Goal: Task Accomplishment & Management: Use online tool/utility

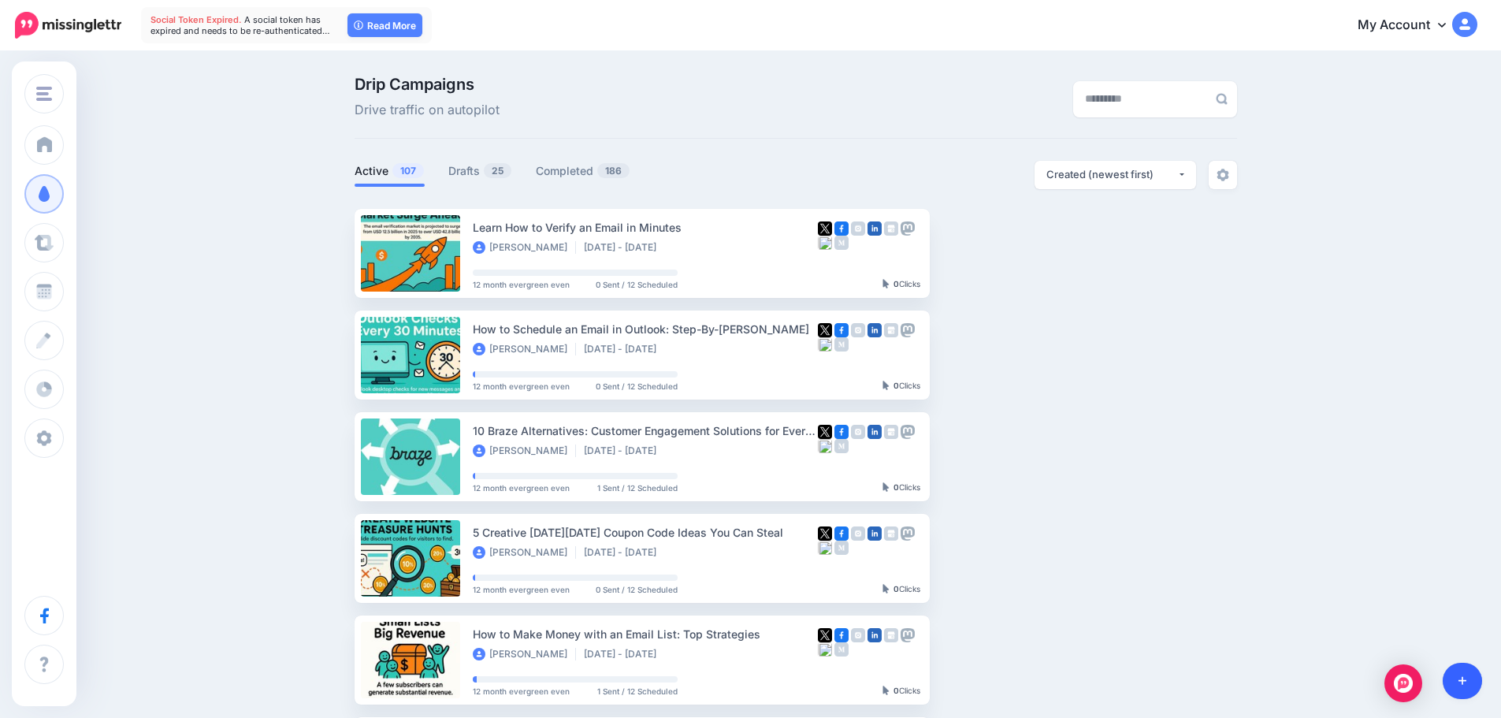
click at [1474, 681] on link at bounding box center [1462, 681] width 40 height 36
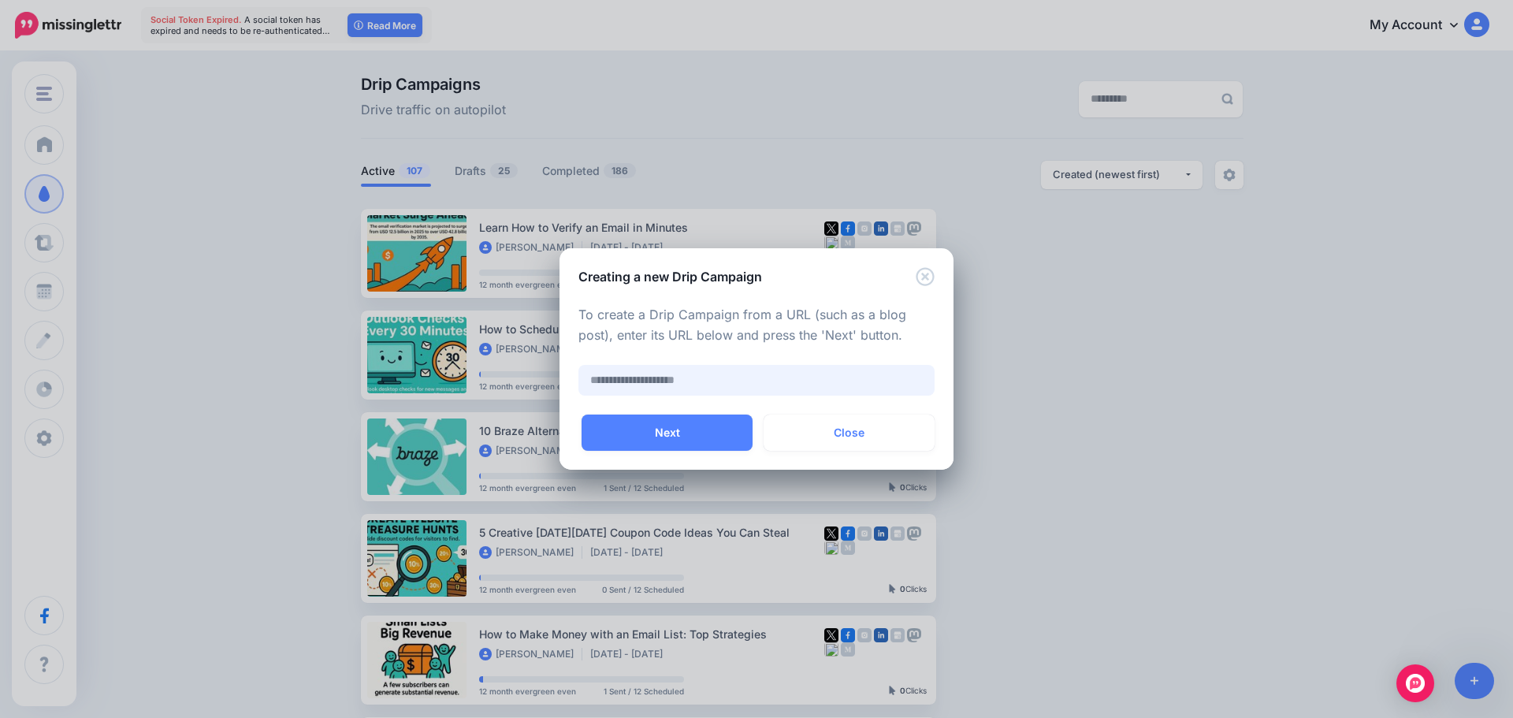
paste input "**********"
type input "**********"
click at [637, 424] on button "Next" at bounding box center [666, 432] width 171 height 36
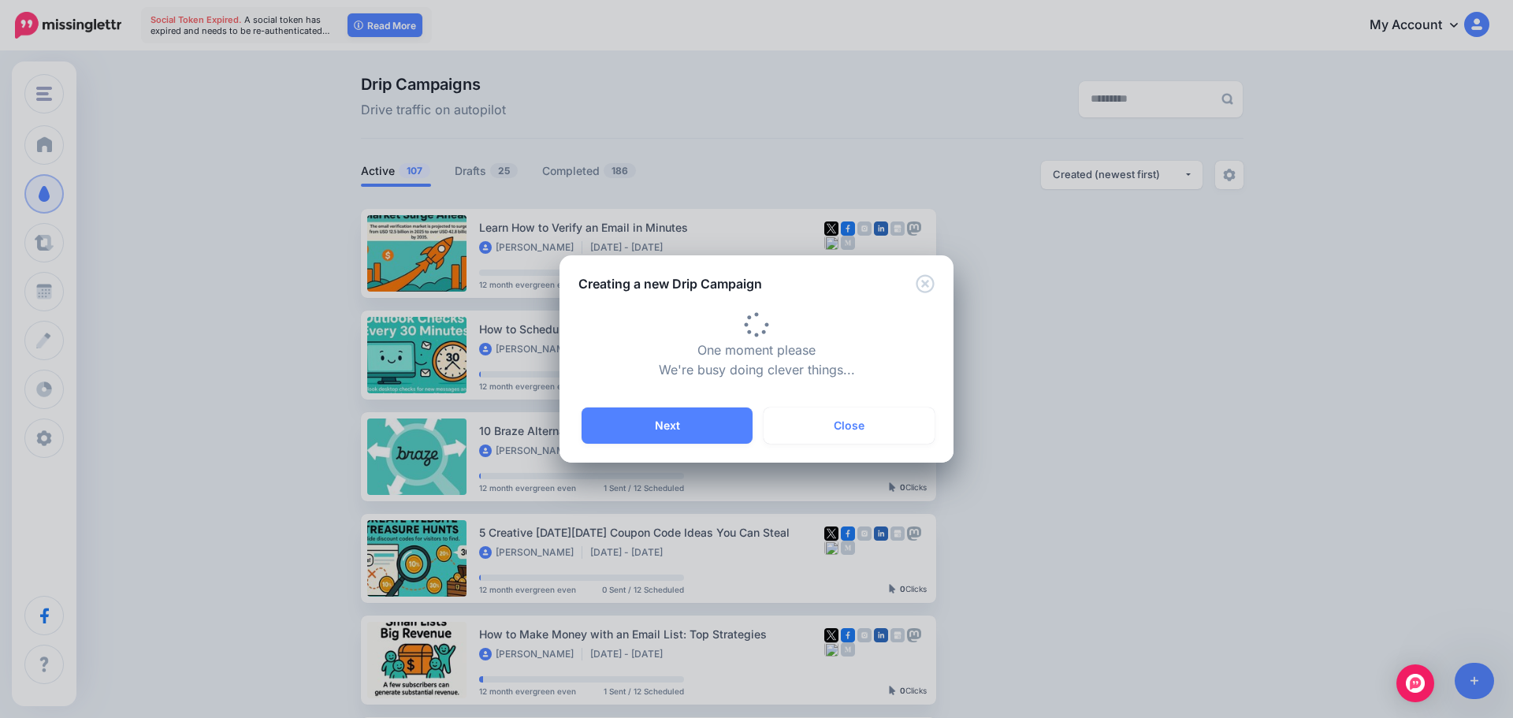
type input "**********"
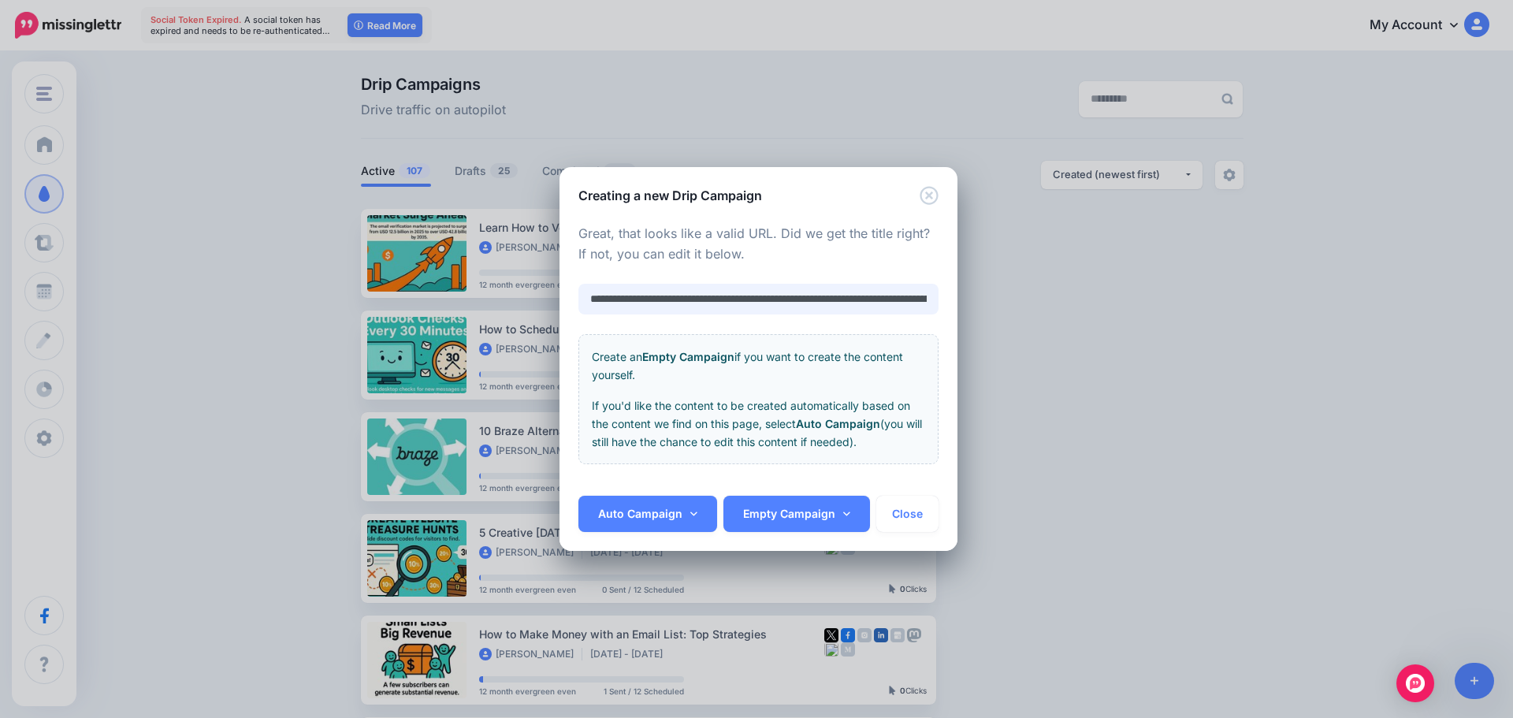
scroll to position [0, 173]
click at [618, 520] on link "Auto Campaign" at bounding box center [647, 514] width 139 height 36
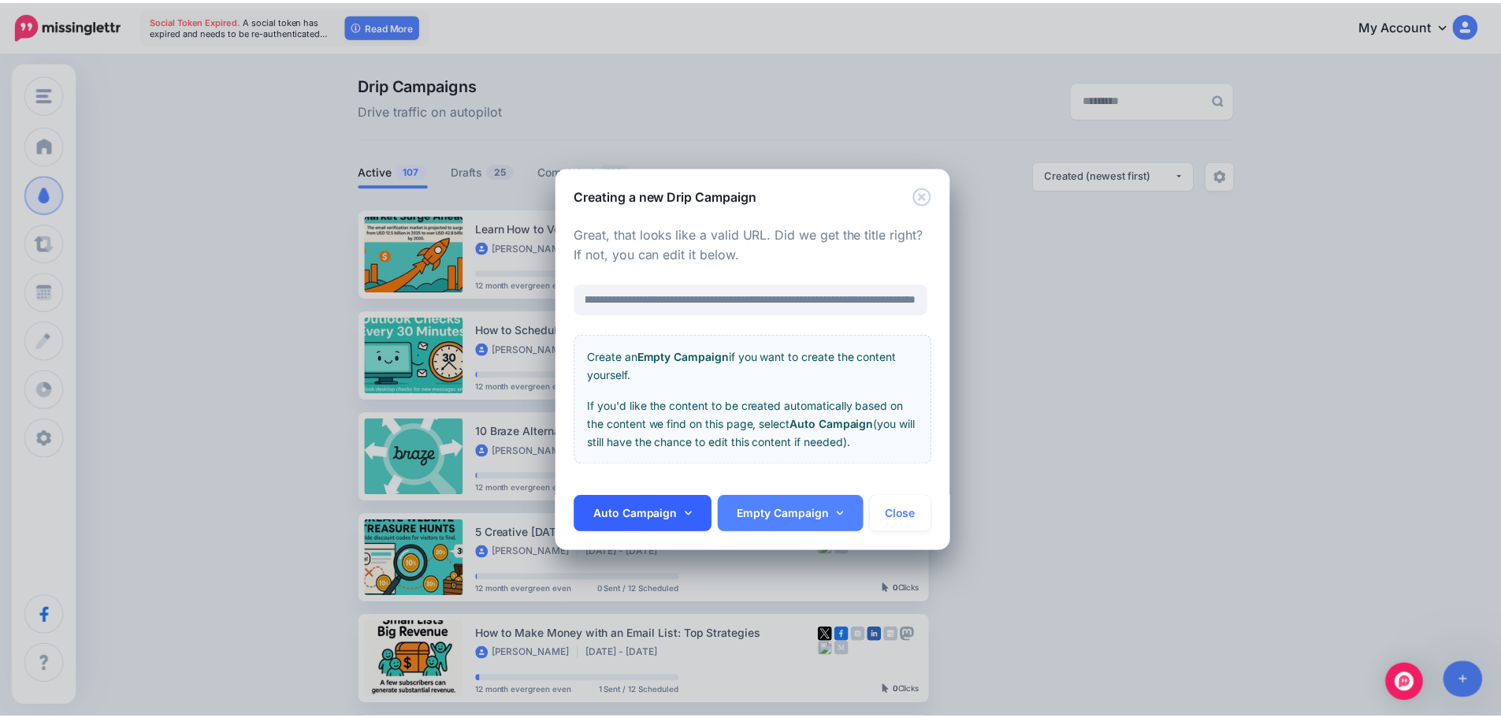
scroll to position [0, 0]
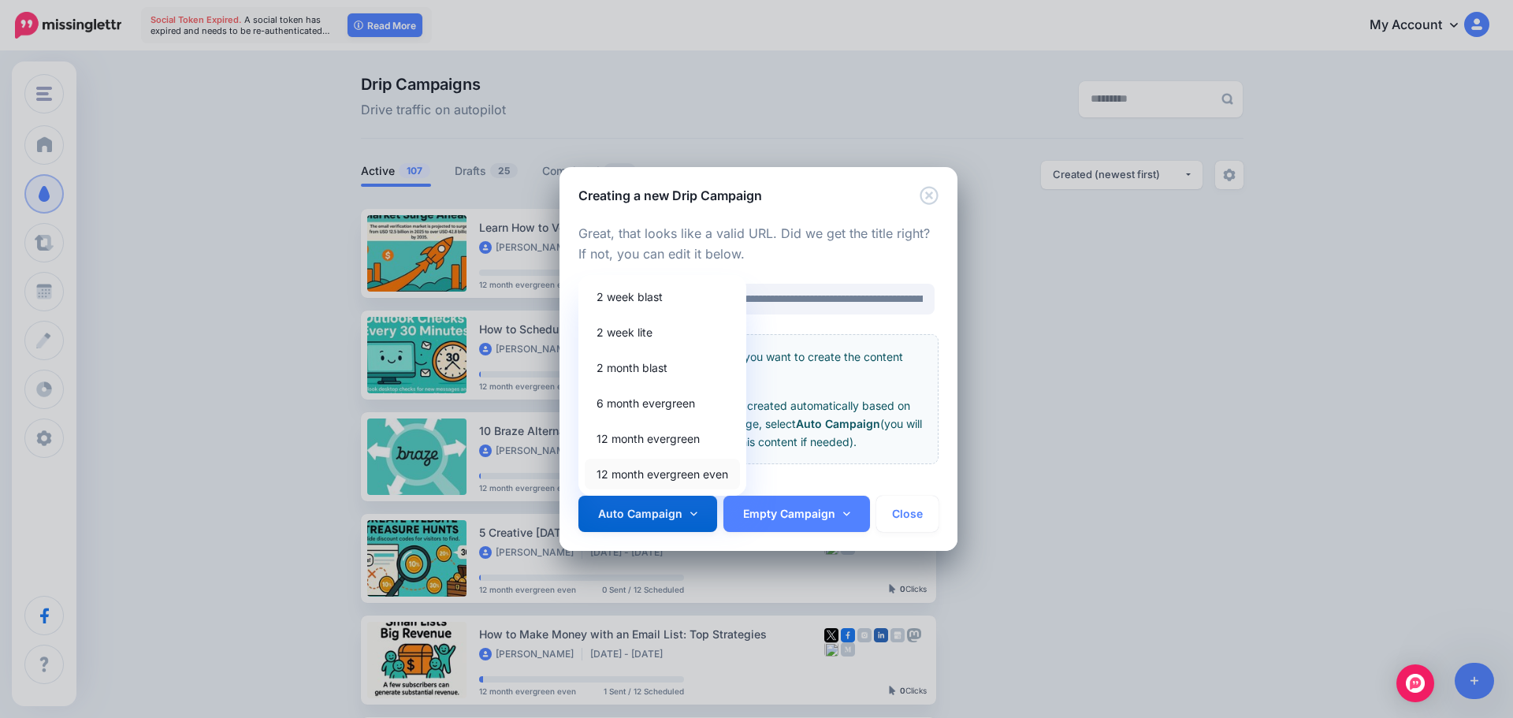
click at [614, 463] on link "12 month evergreen even" at bounding box center [662, 474] width 155 height 31
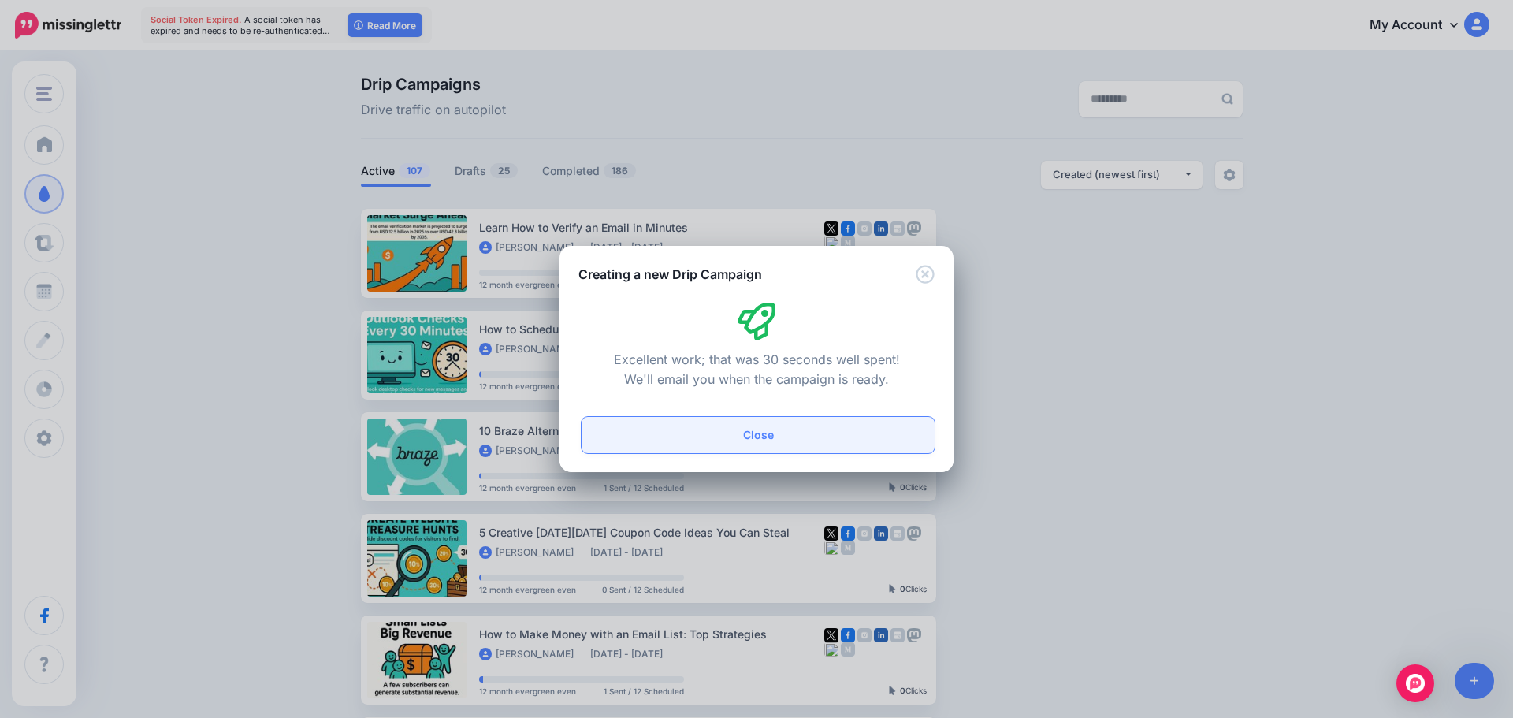
click at [655, 436] on button "Close" at bounding box center [757, 435] width 353 height 36
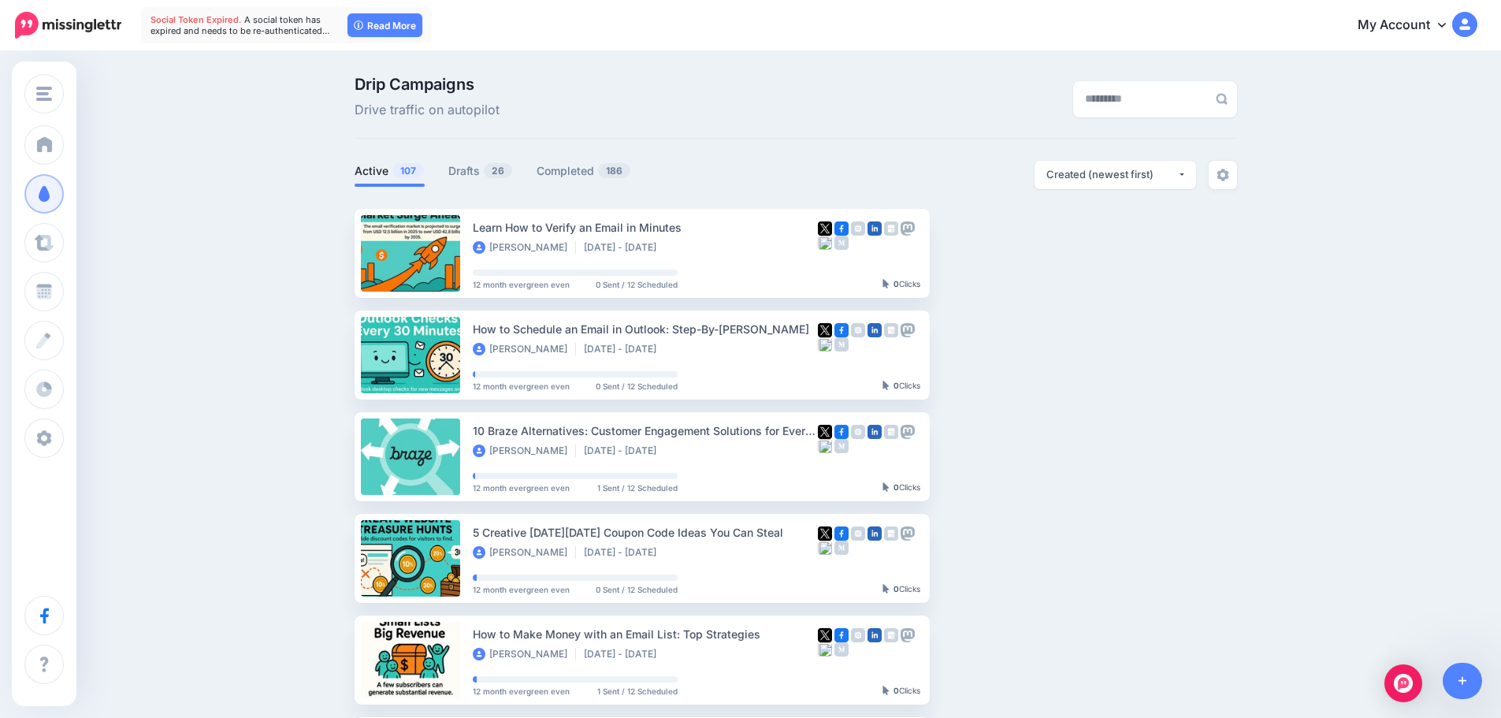
click at [446, 176] on ul "Active 107 Drafts 26 Completed 186" at bounding box center [575, 174] width 441 height 26
click at [472, 167] on link "Drafts 26" at bounding box center [480, 171] width 65 height 19
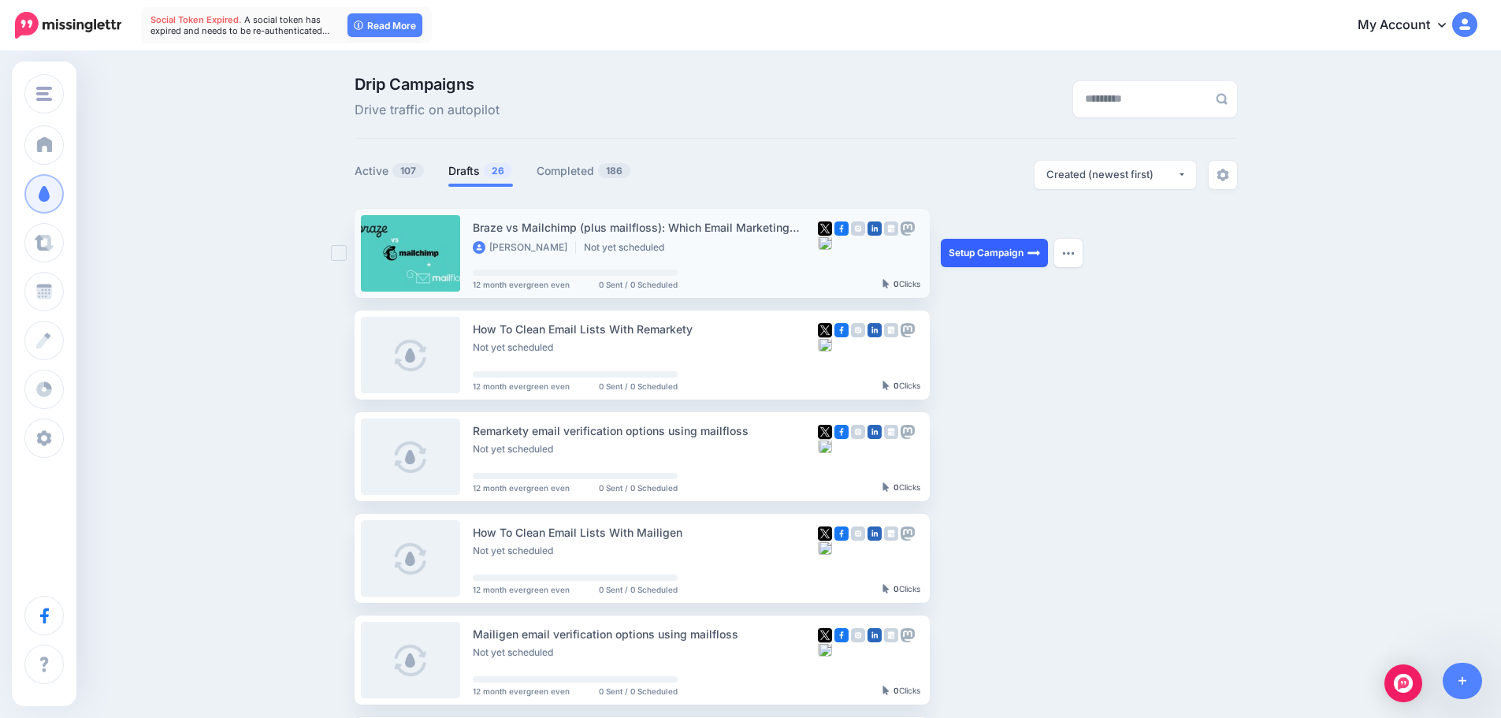
click at [983, 251] on link "Setup Campaign" at bounding box center [994, 253] width 107 height 28
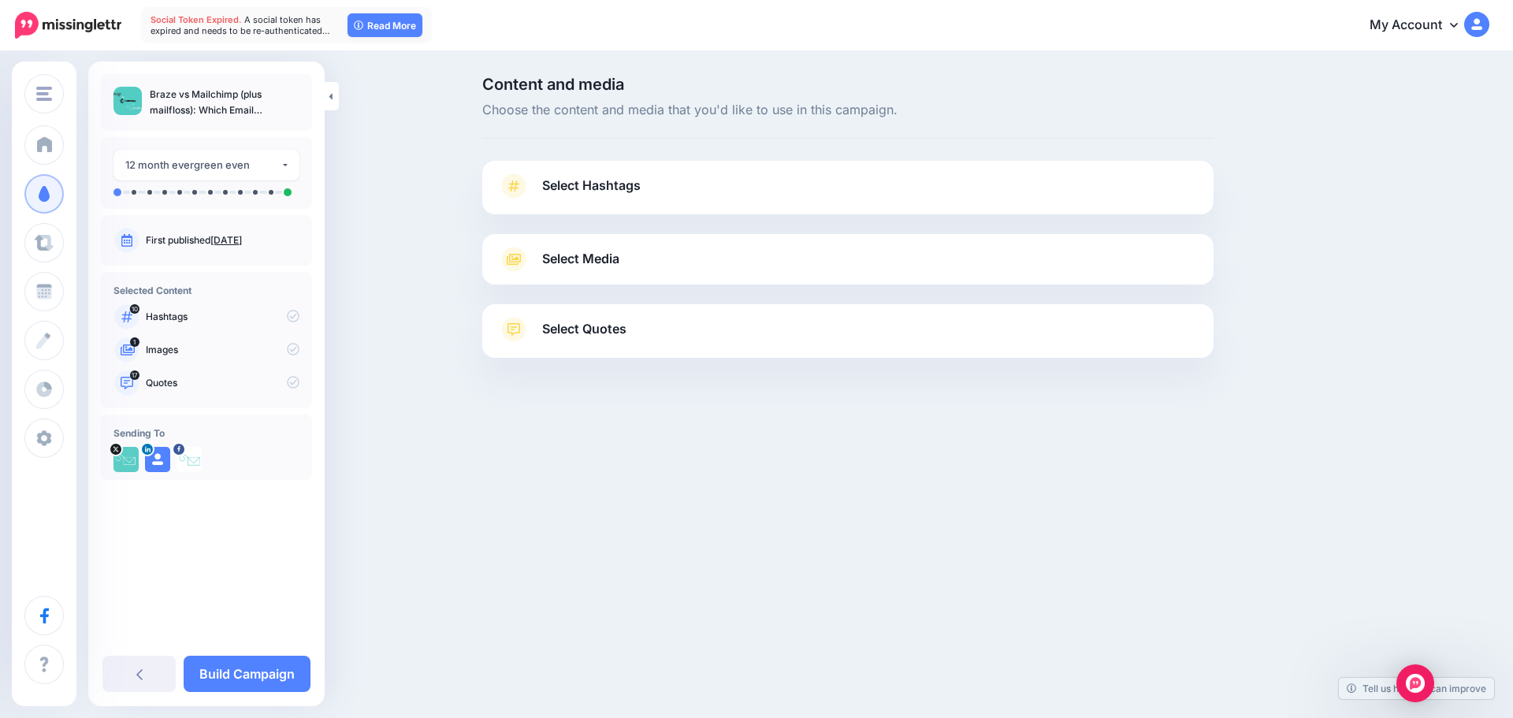
click at [830, 187] on link "Select Hashtags" at bounding box center [848, 193] width 700 height 41
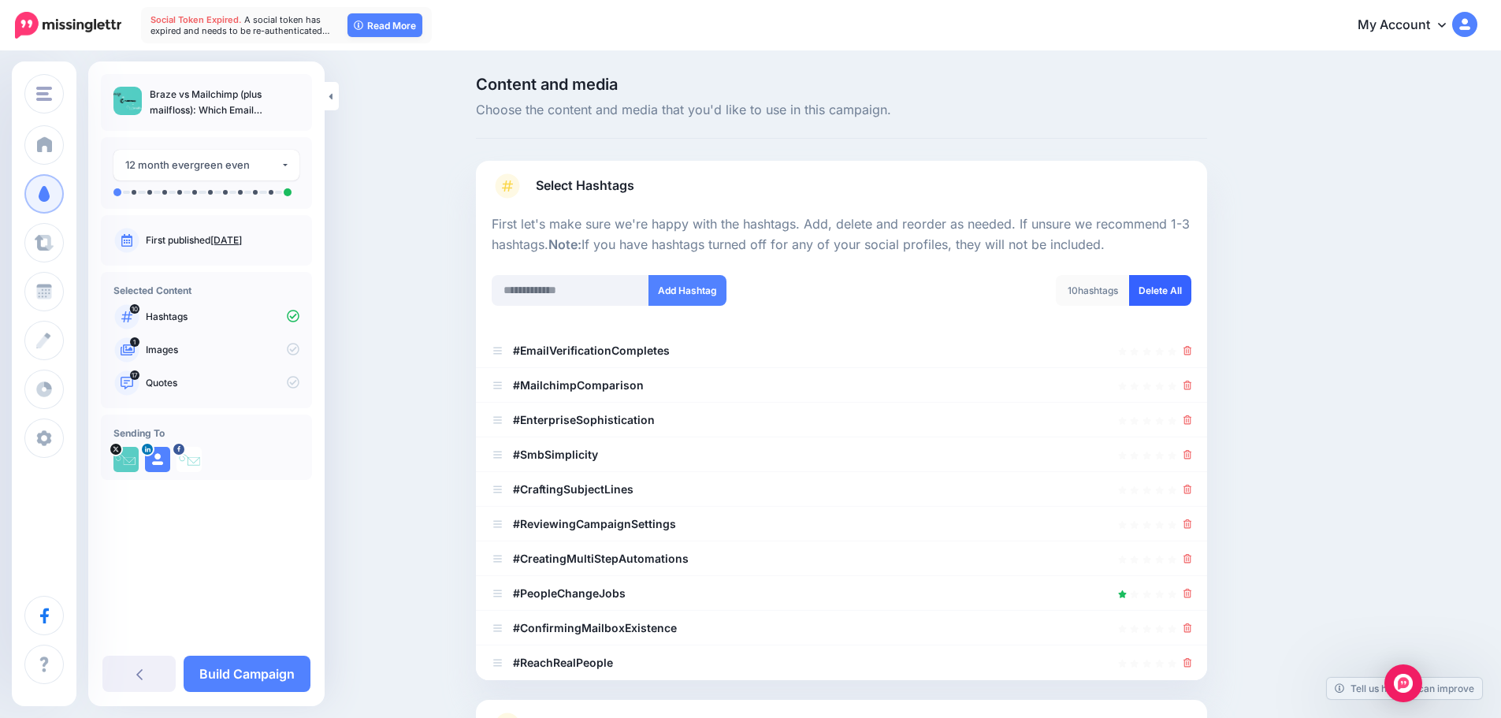
click at [1167, 284] on link "Delete All" at bounding box center [1160, 290] width 62 height 31
click at [1038, 179] on link "Select Hashtags" at bounding box center [842, 193] width 700 height 41
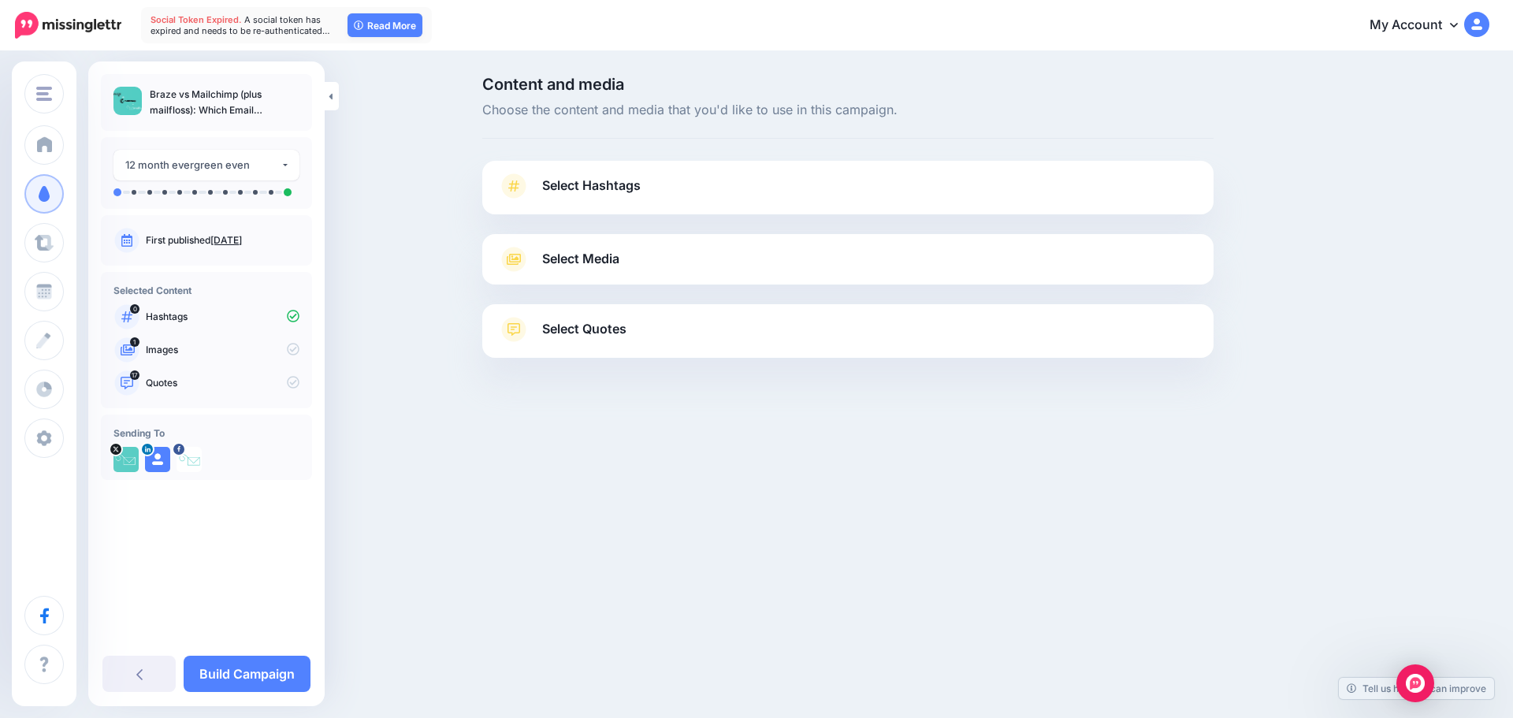
click at [1027, 260] on link "Select Media" at bounding box center [848, 259] width 700 height 25
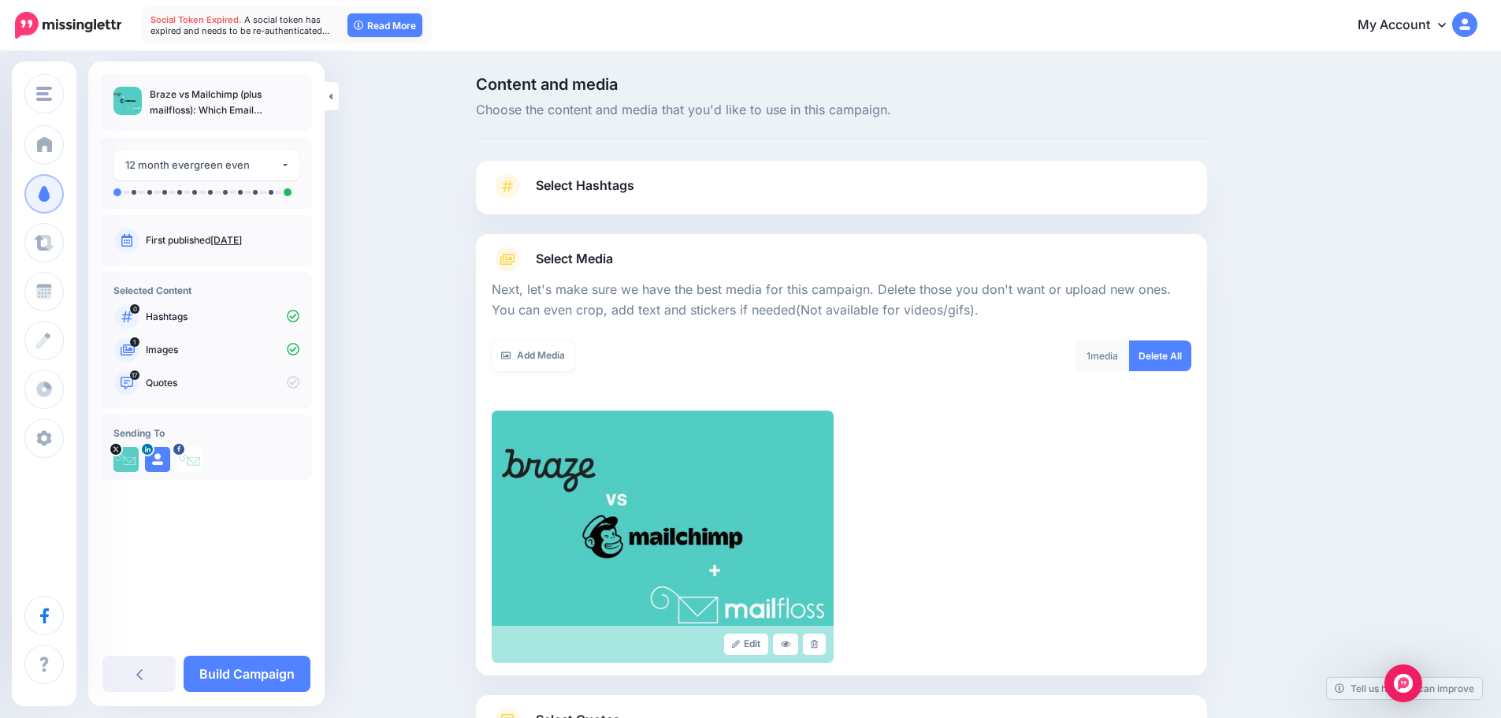
click at [1034, 258] on link "Select Media" at bounding box center [842, 259] width 700 height 25
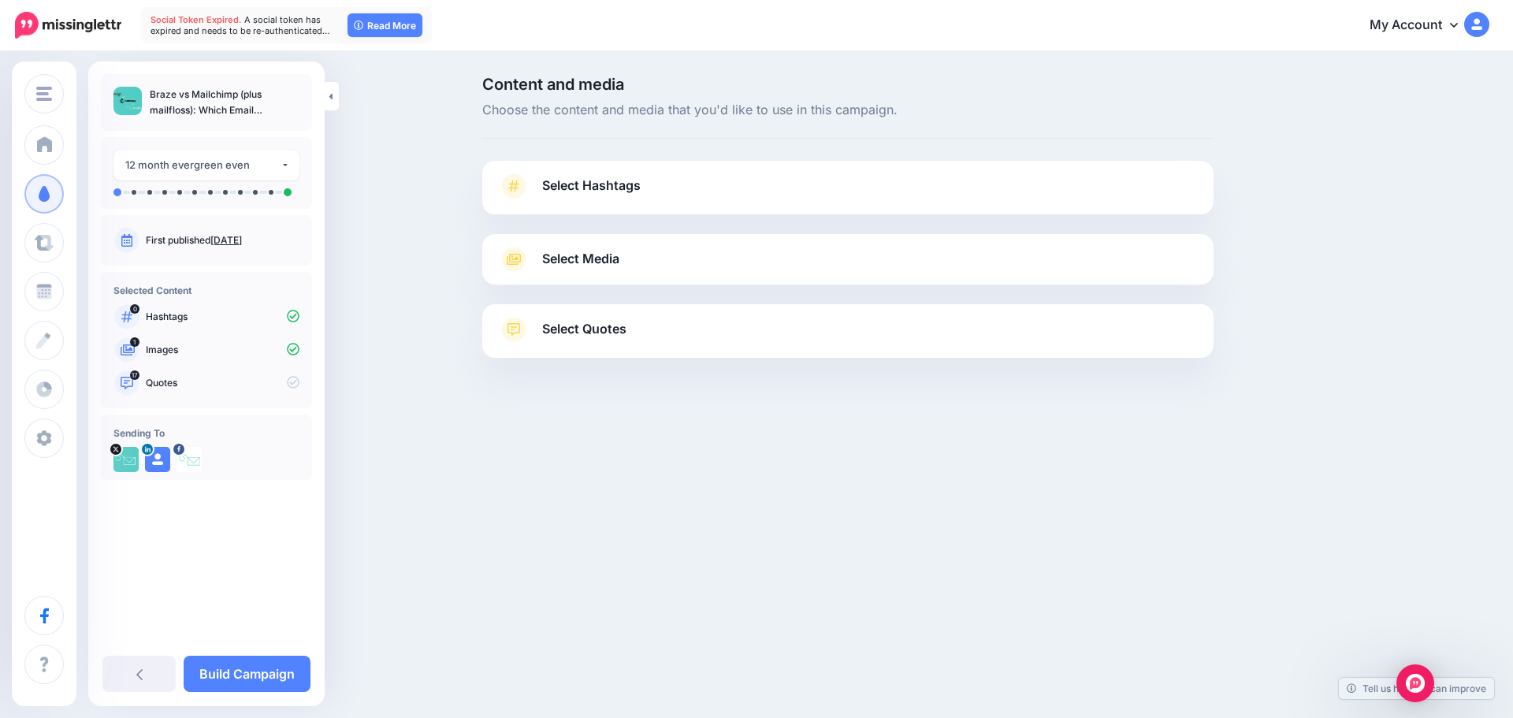
click at [993, 328] on link "Select Quotes" at bounding box center [848, 337] width 700 height 41
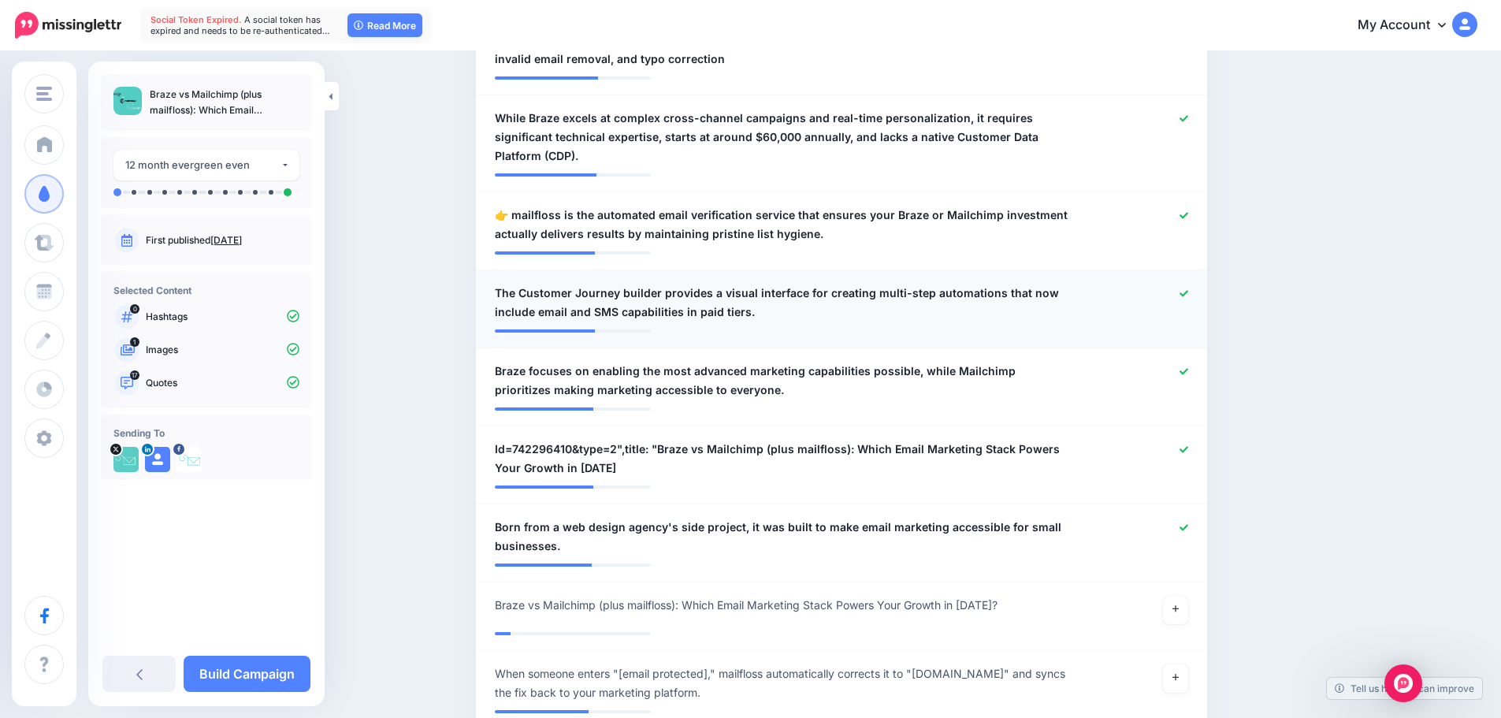
scroll to position [1418, 0]
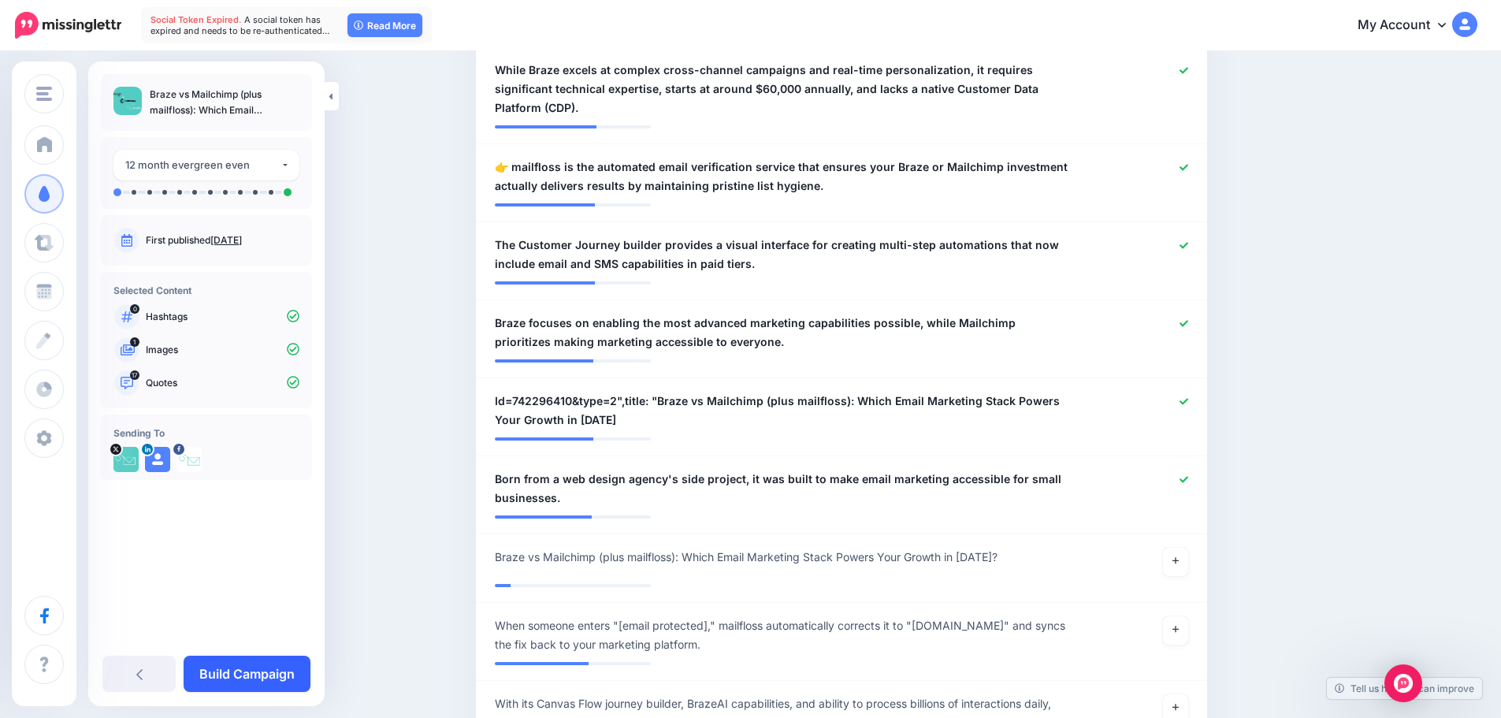
click at [228, 677] on link "Build Campaign" at bounding box center [247, 673] width 127 height 36
click at [1186, 392] on div at bounding box center [1141, 411] width 120 height 38
click at [1188, 397] on icon at bounding box center [1183, 401] width 9 height 9
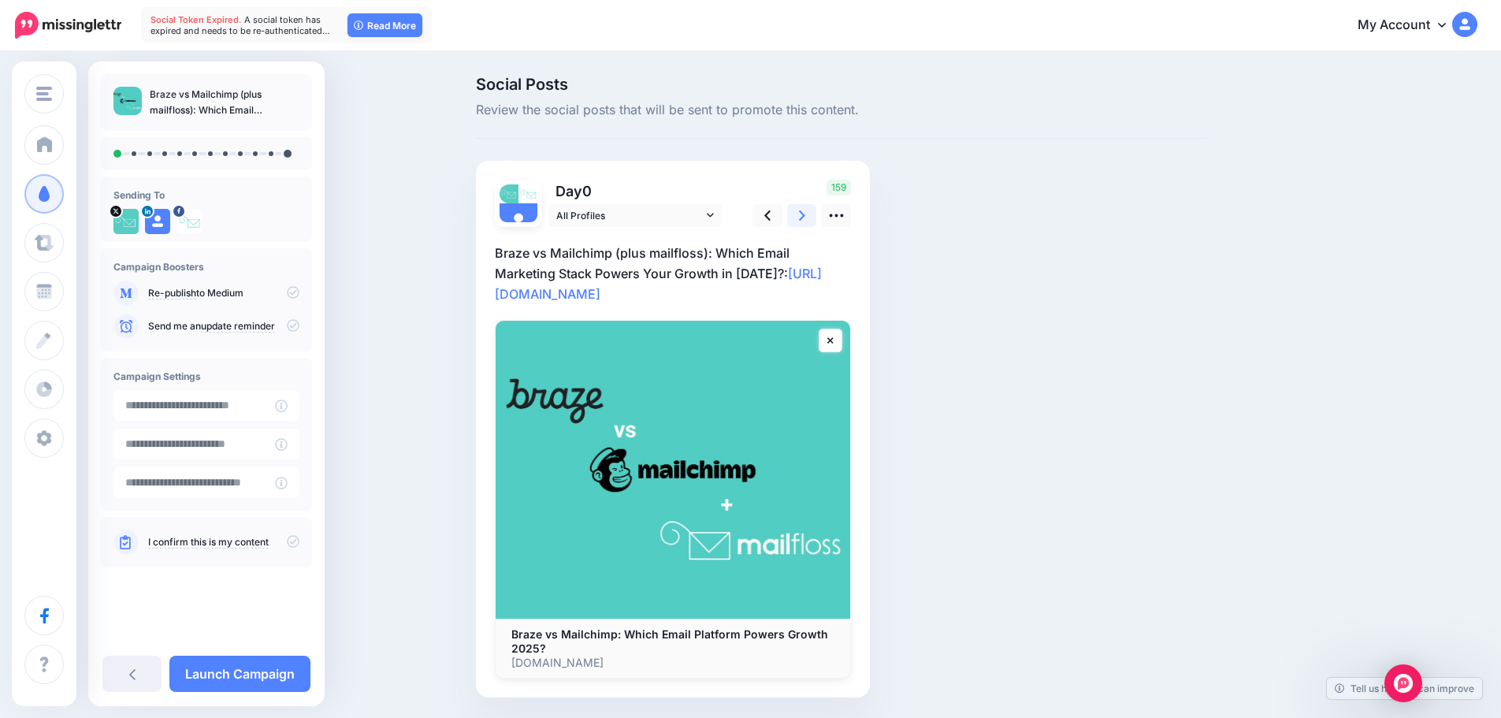
click at [803, 211] on link at bounding box center [802, 215] width 30 height 23
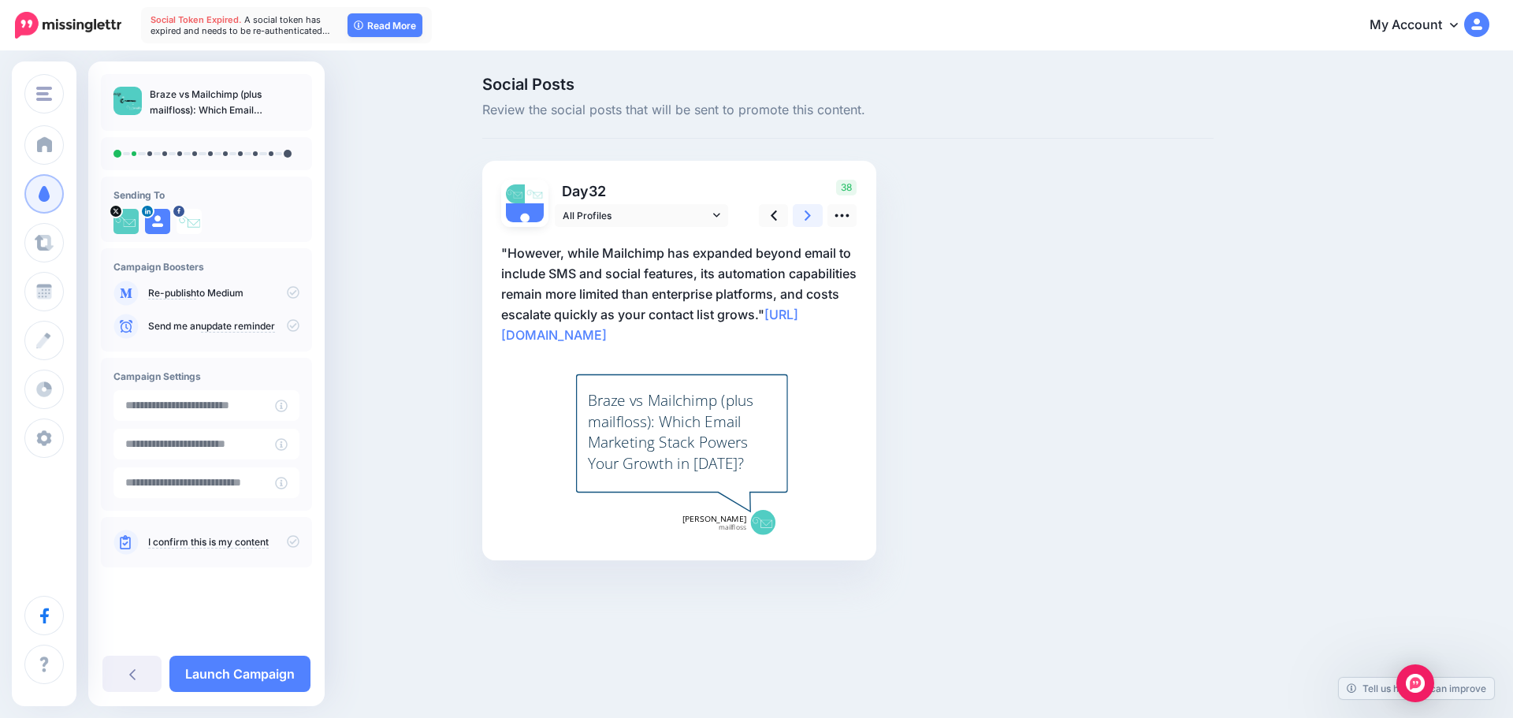
click at [803, 211] on link at bounding box center [808, 215] width 30 height 23
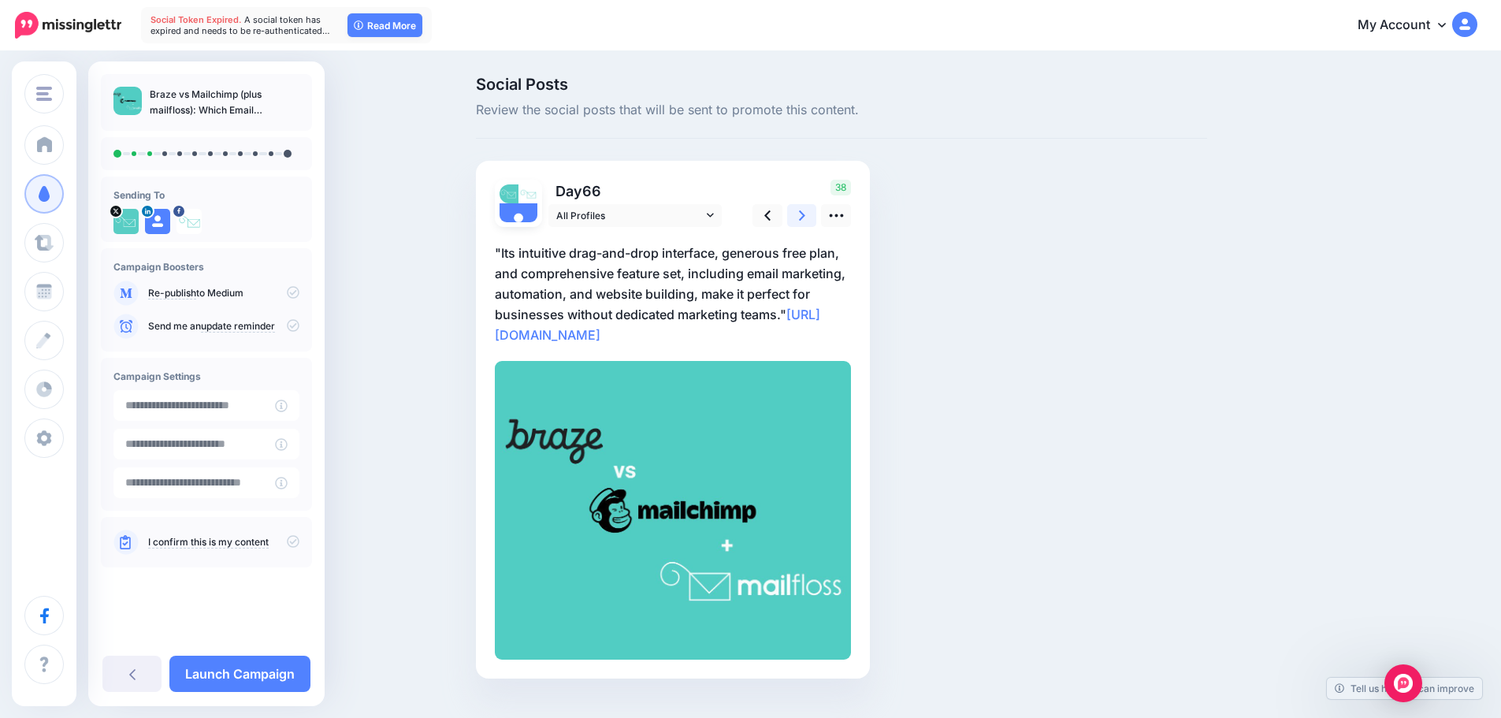
click at [803, 211] on link at bounding box center [802, 215] width 30 height 23
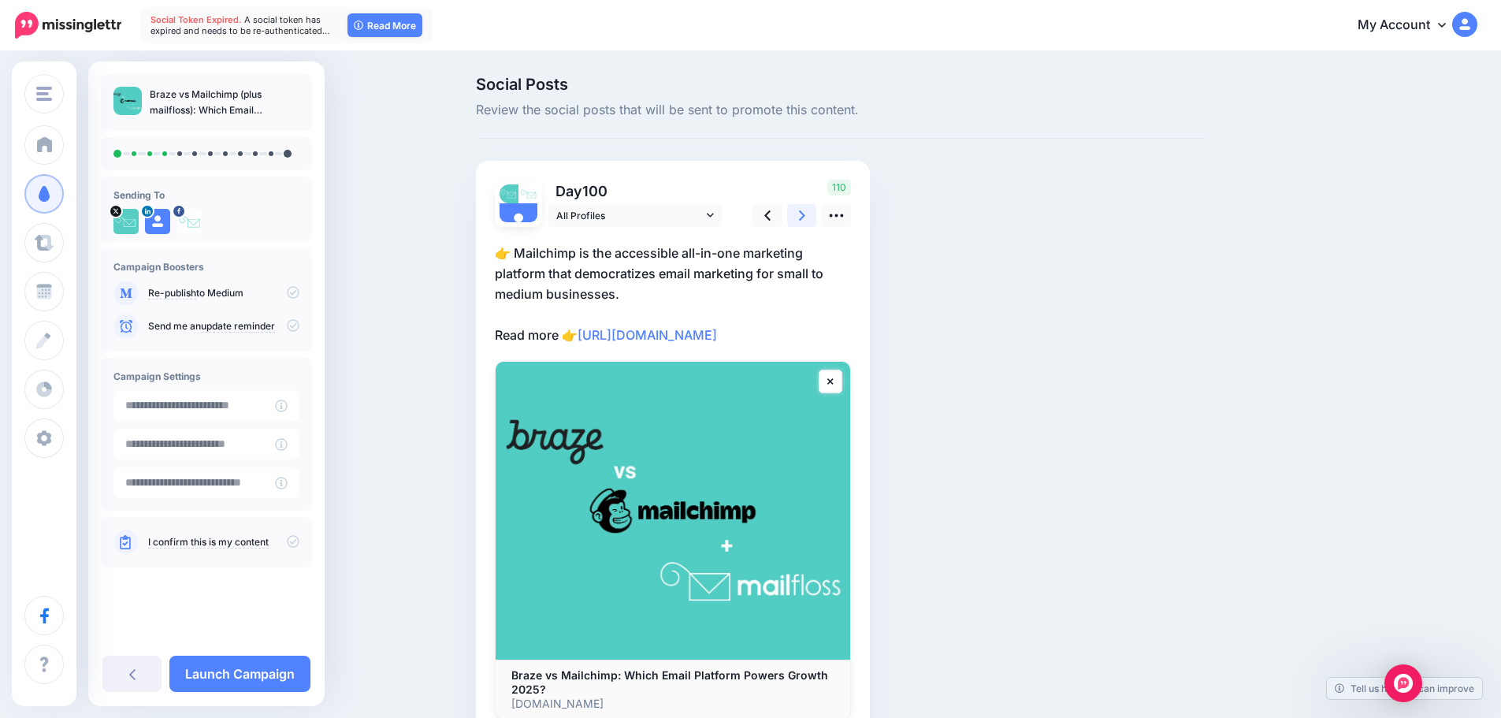
click at [803, 211] on link at bounding box center [802, 215] width 30 height 23
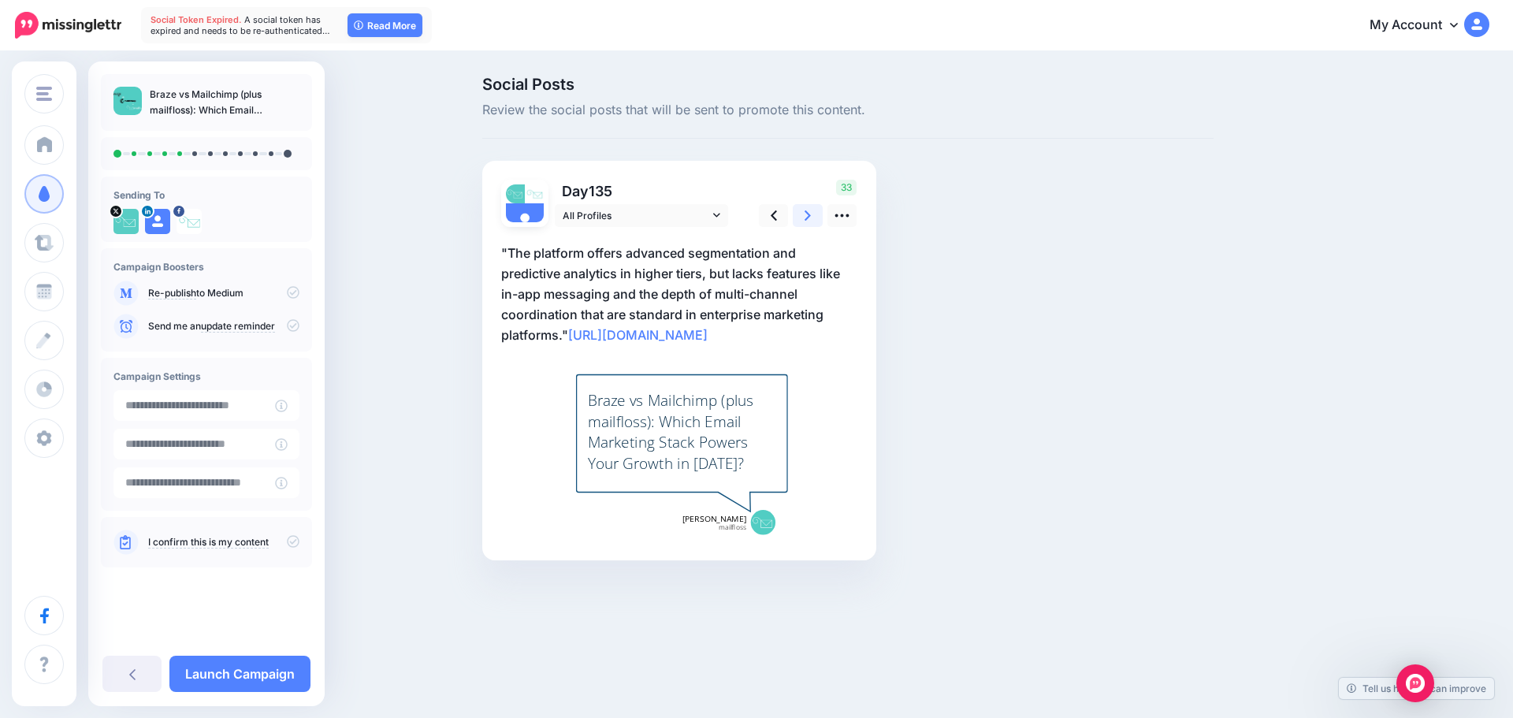
click at [803, 211] on link at bounding box center [808, 215] width 30 height 23
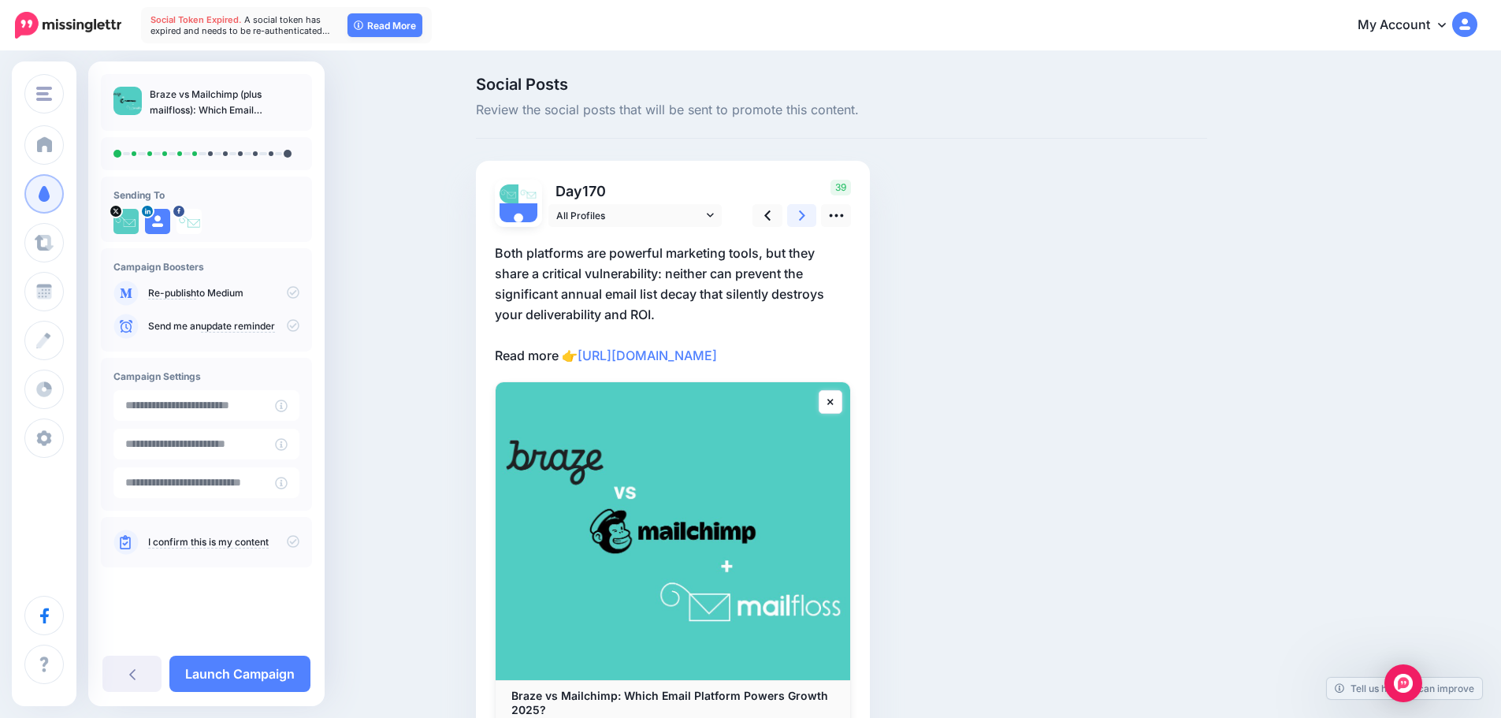
click at [803, 211] on link at bounding box center [802, 215] width 30 height 23
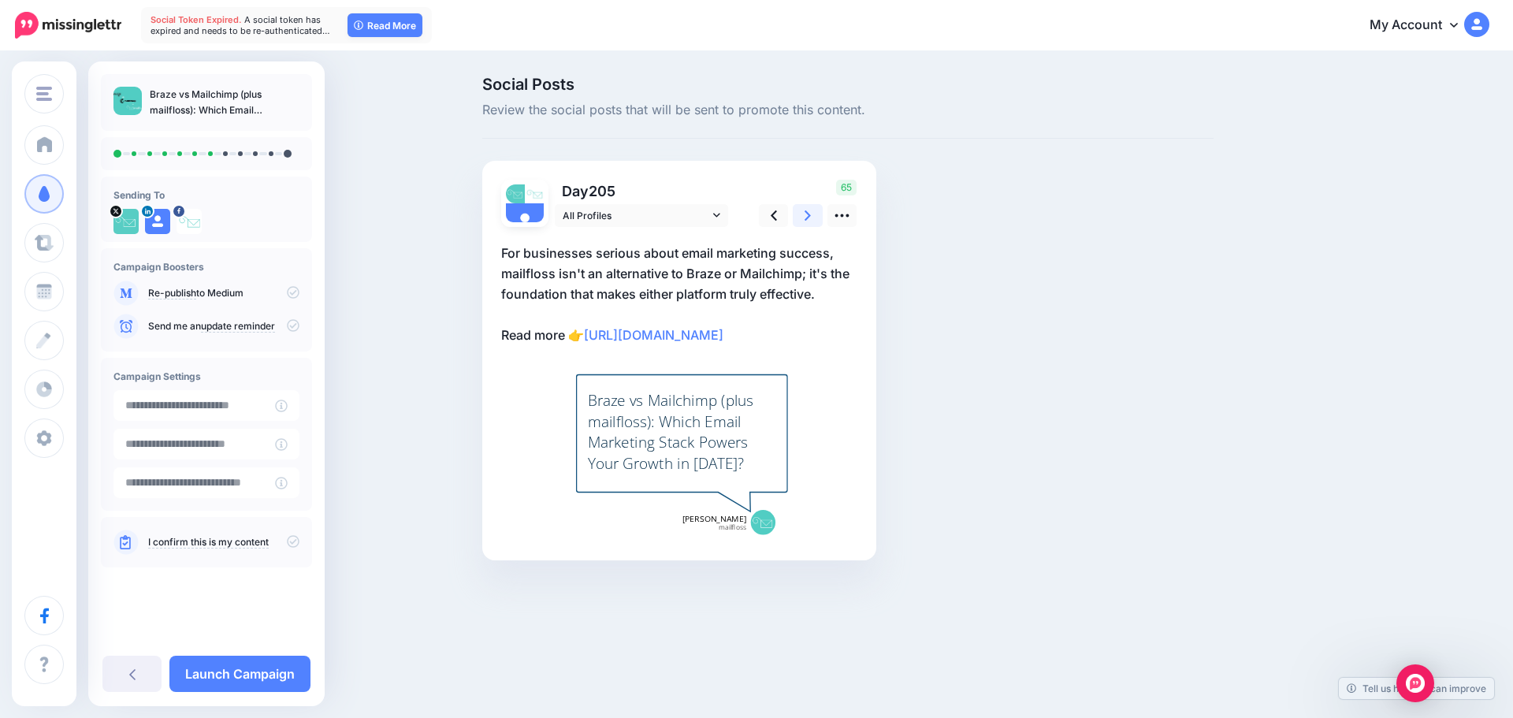
click at [803, 211] on link at bounding box center [808, 215] width 30 height 23
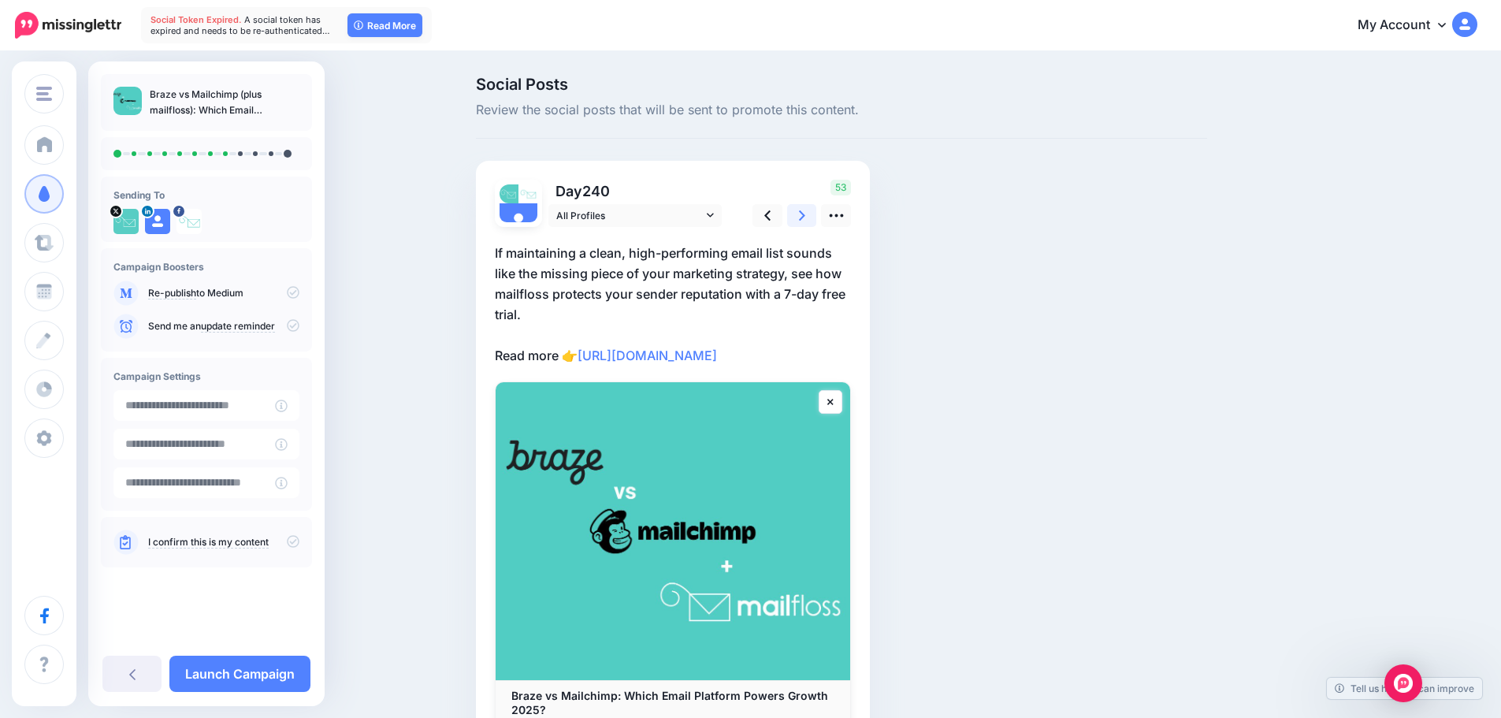
click at [803, 211] on link at bounding box center [802, 215] width 30 height 23
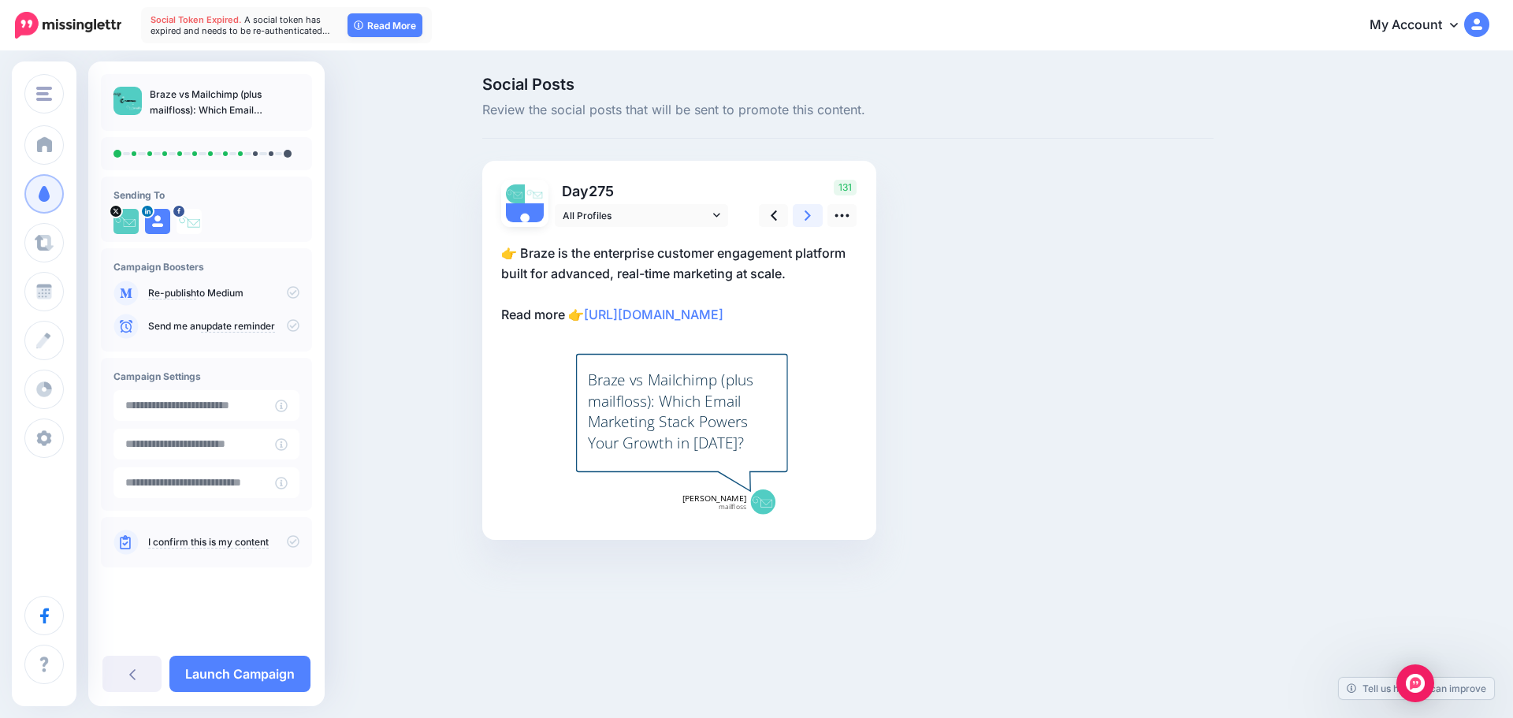
click at [803, 211] on link at bounding box center [808, 215] width 30 height 23
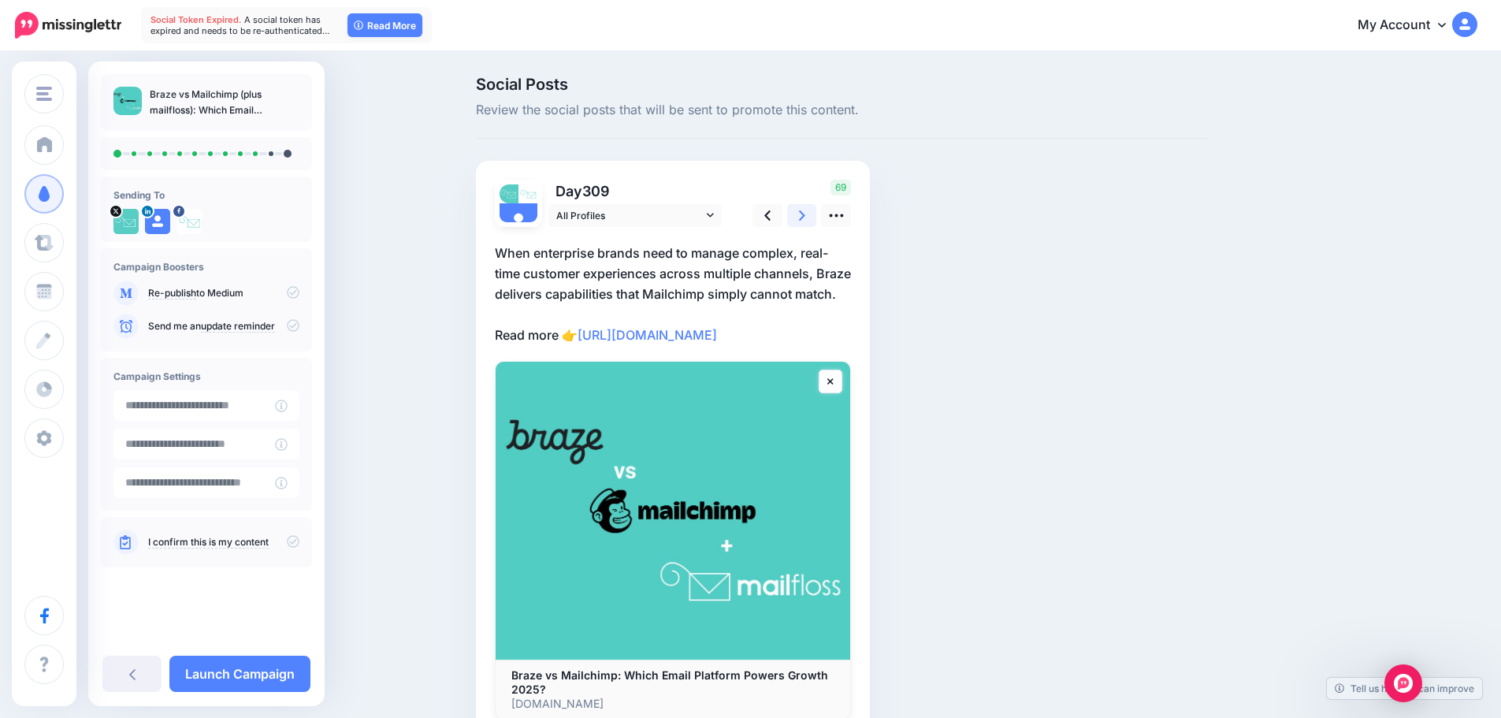
click at [803, 211] on link at bounding box center [802, 215] width 30 height 23
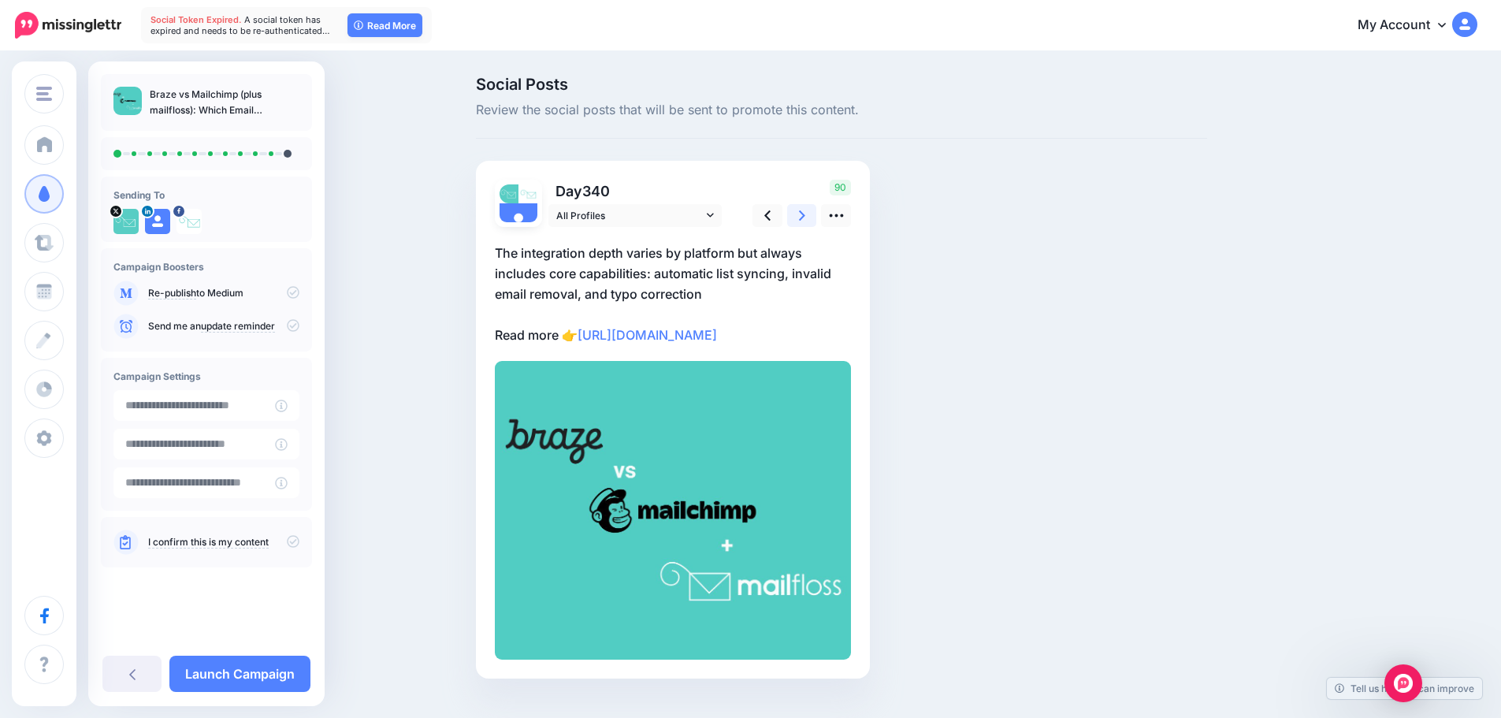
click at [803, 211] on link at bounding box center [802, 215] width 30 height 23
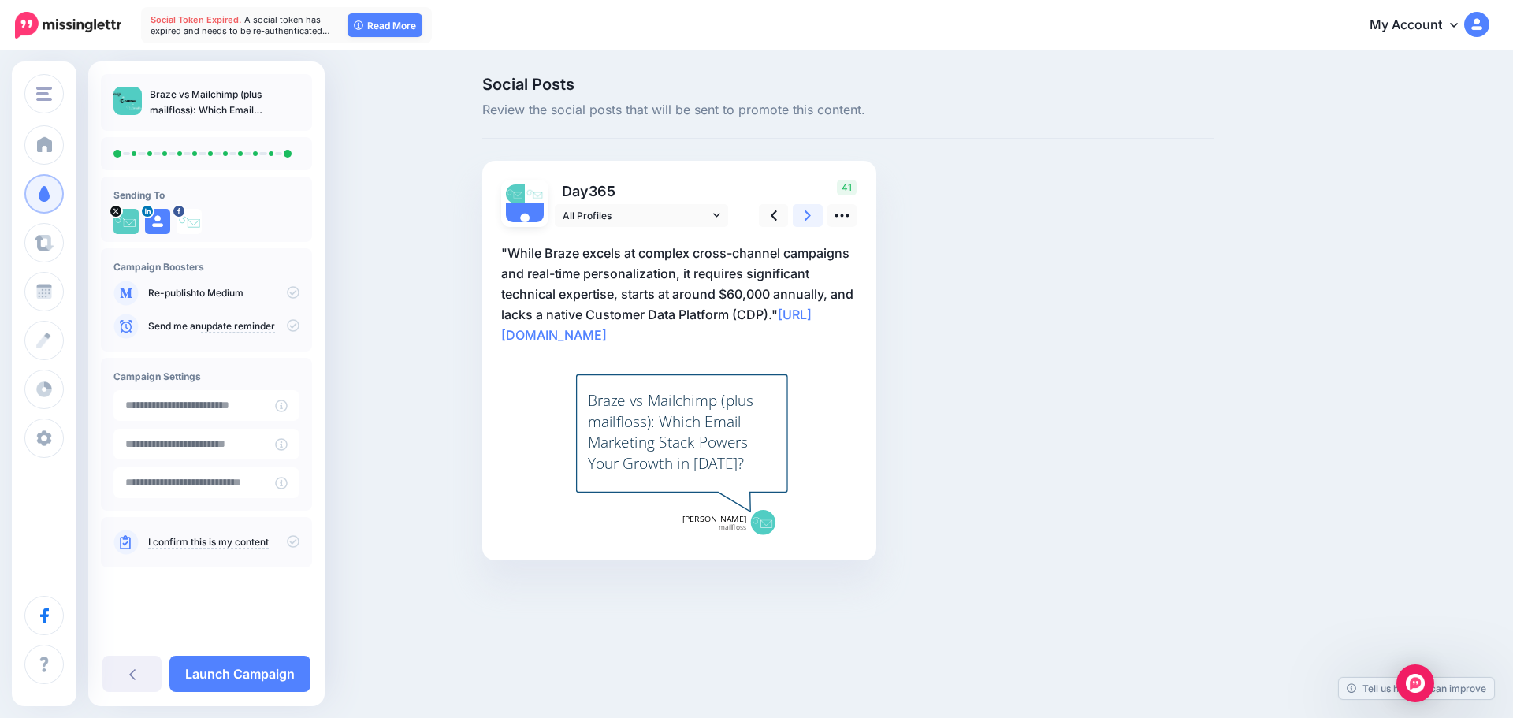
click at [803, 211] on link at bounding box center [808, 215] width 30 height 23
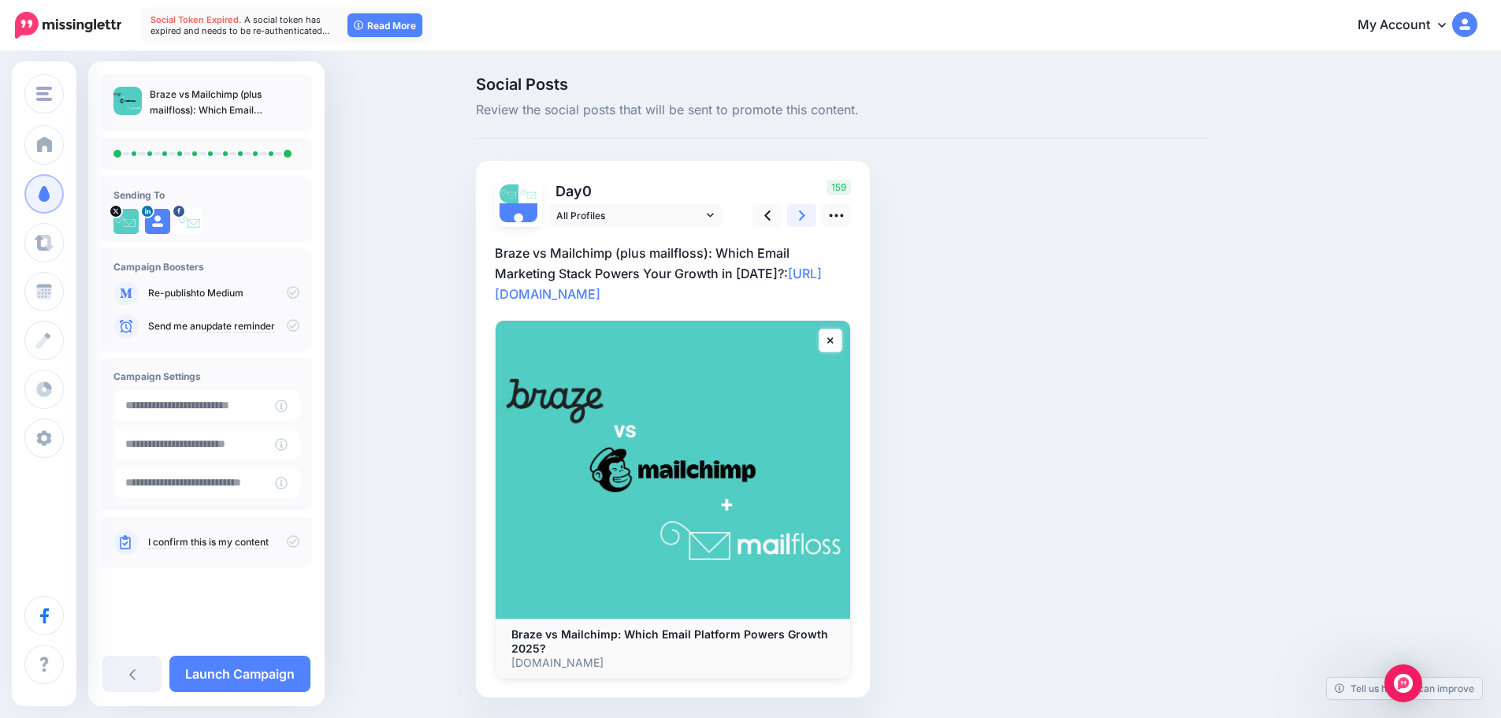
click at [803, 211] on link at bounding box center [802, 215] width 30 height 23
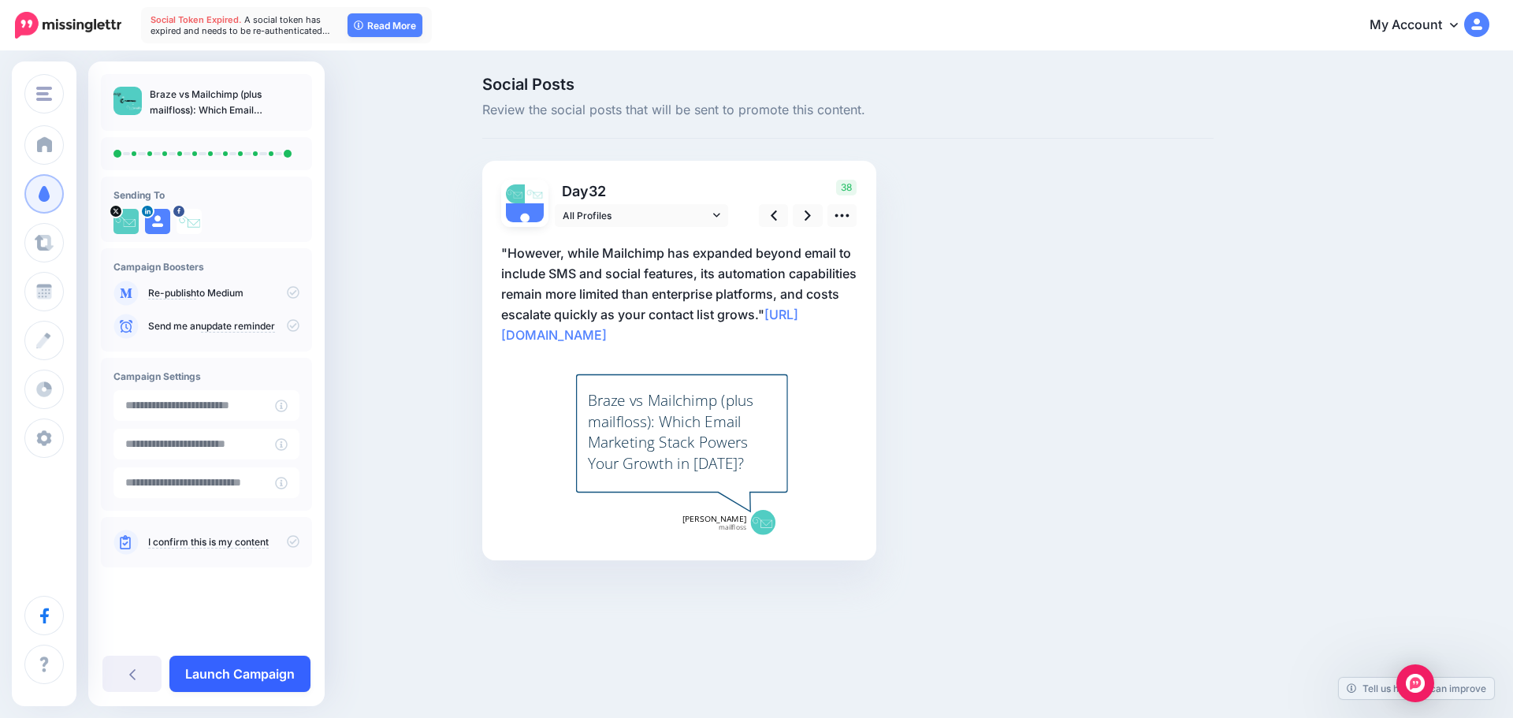
click at [256, 666] on link "Launch Campaign" at bounding box center [239, 673] width 141 height 36
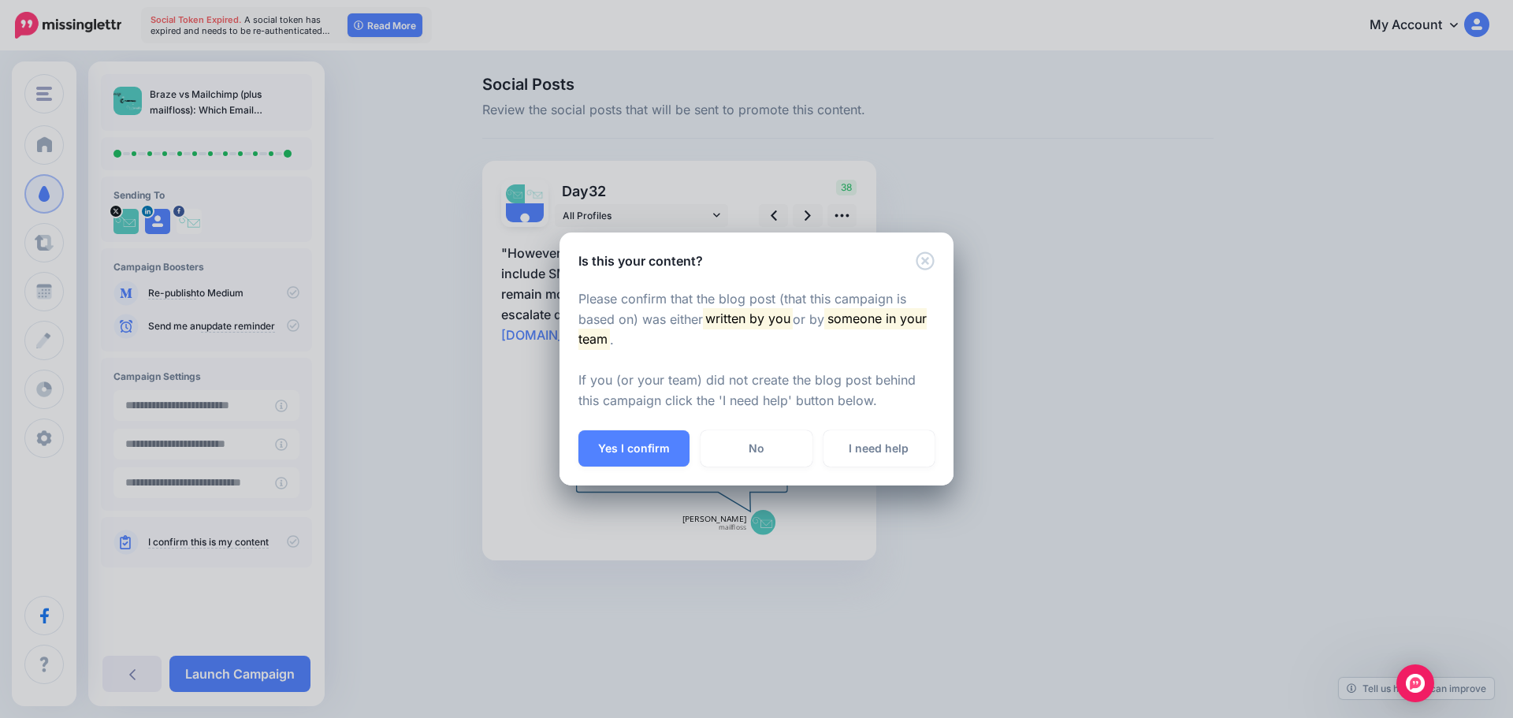
click at [570, 440] on div "Yes I confirm No I need help" at bounding box center [756, 457] width 394 height 55
click at [597, 454] on button "Yes I confirm" at bounding box center [633, 448] width 111 height 36
